Goal: Task Accomplishment & Management: Manage account settings

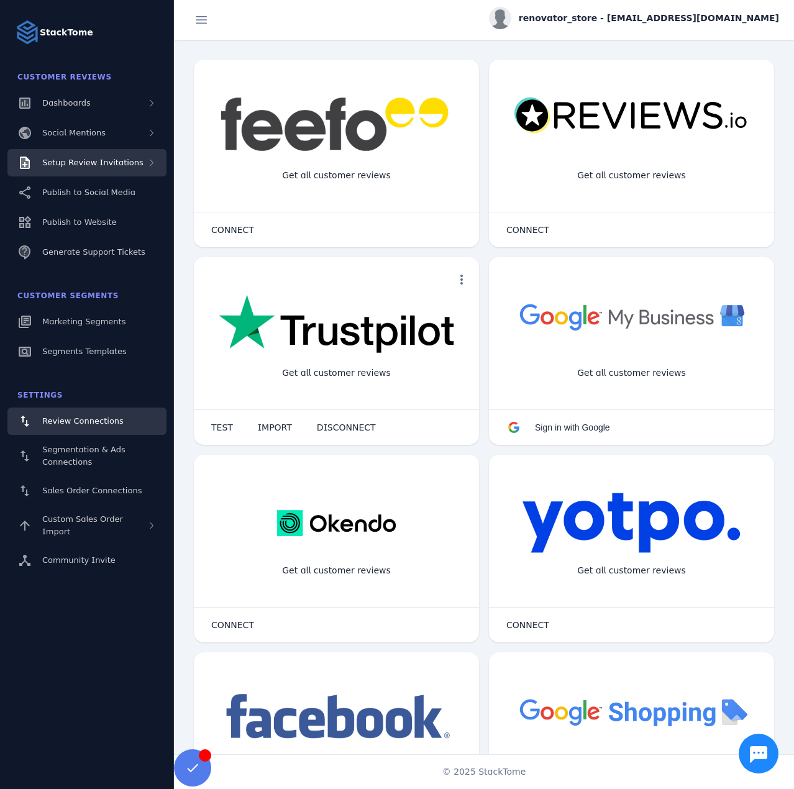
click at [104, 167] on span "Setup Review Invitations" at bounding box center [92, 162] width 101 height 9
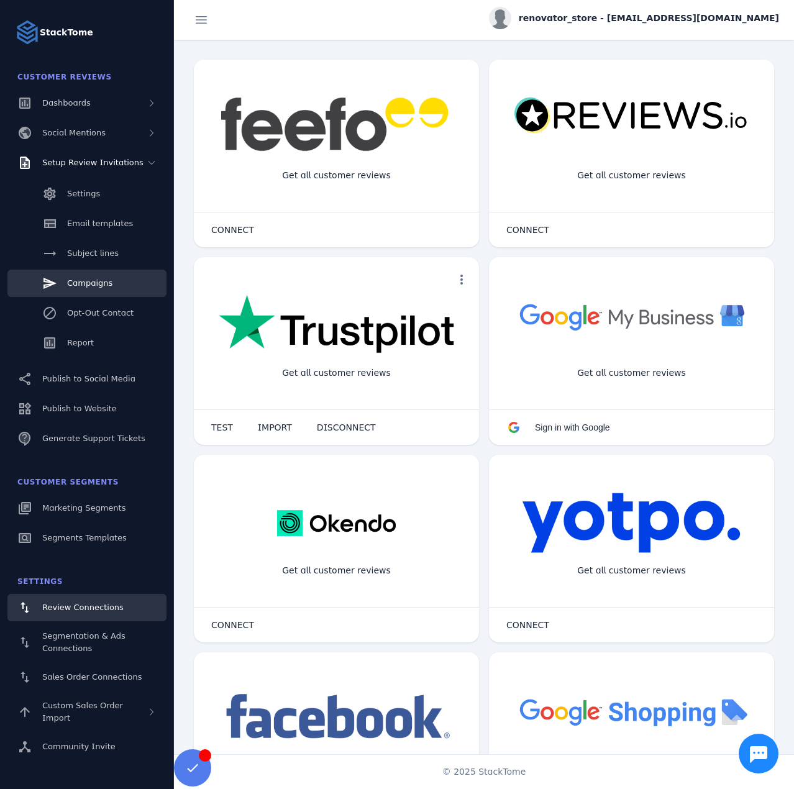
click at [86, 279] on span "Campaigns" at bounding box center [89, 282] width 45 height 9
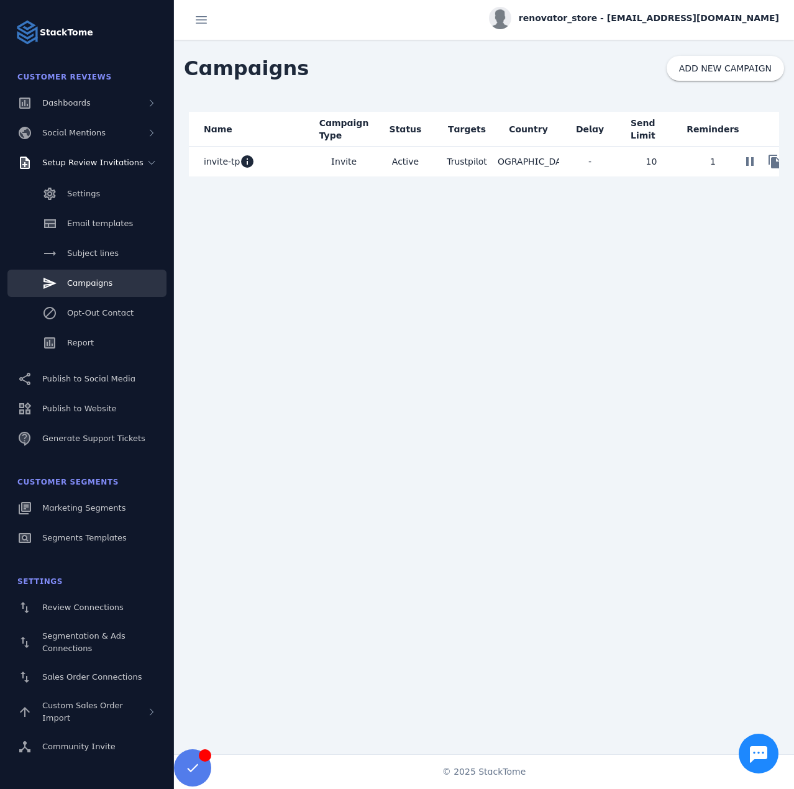
click at [289, 169] on mat-cell "invite-tp info" at bounding box center [251, 162] width 124 height 30
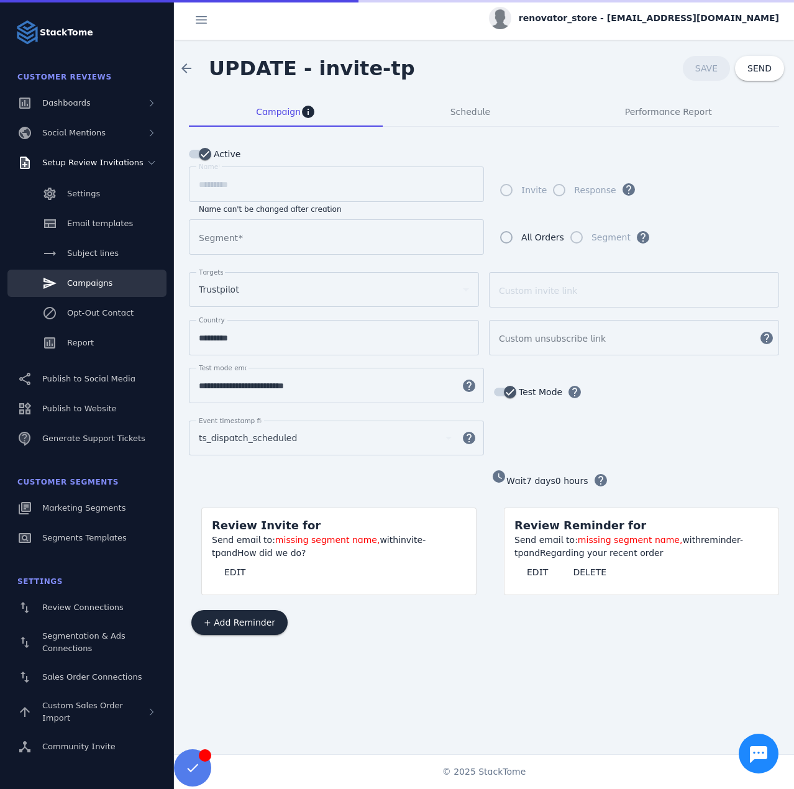
type input "**********"
